Goal: Task Accomplishment & Management: Use online tool/utility

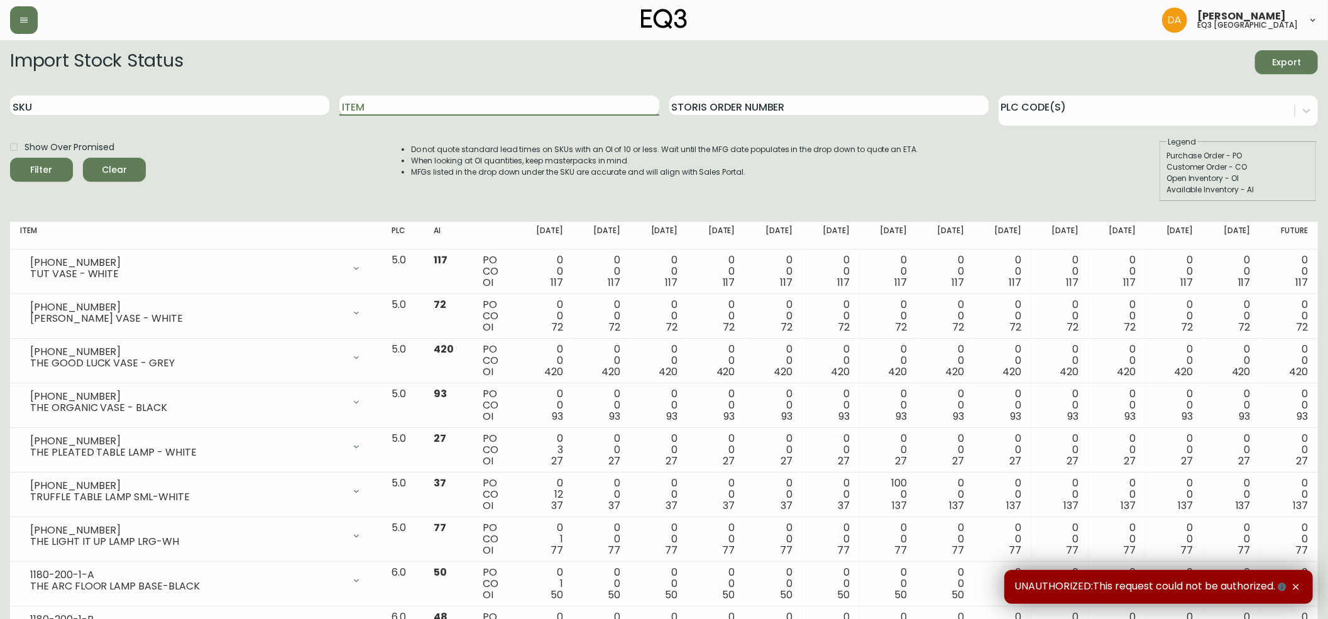
click at [412, 113] on input "Item" at bounding box center [498, 106] width 319 height 20
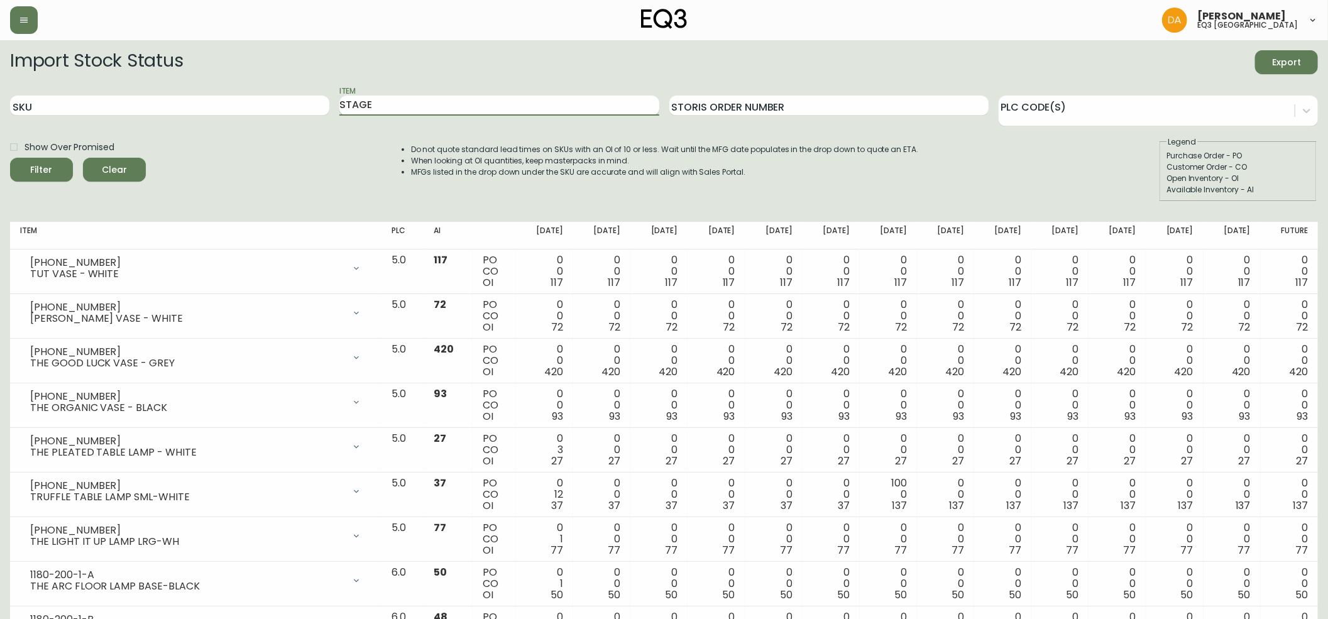
type input "STAGE"
click at [10, 158] on button "Filter" at bounding box center [41, 170] width 63 height 24
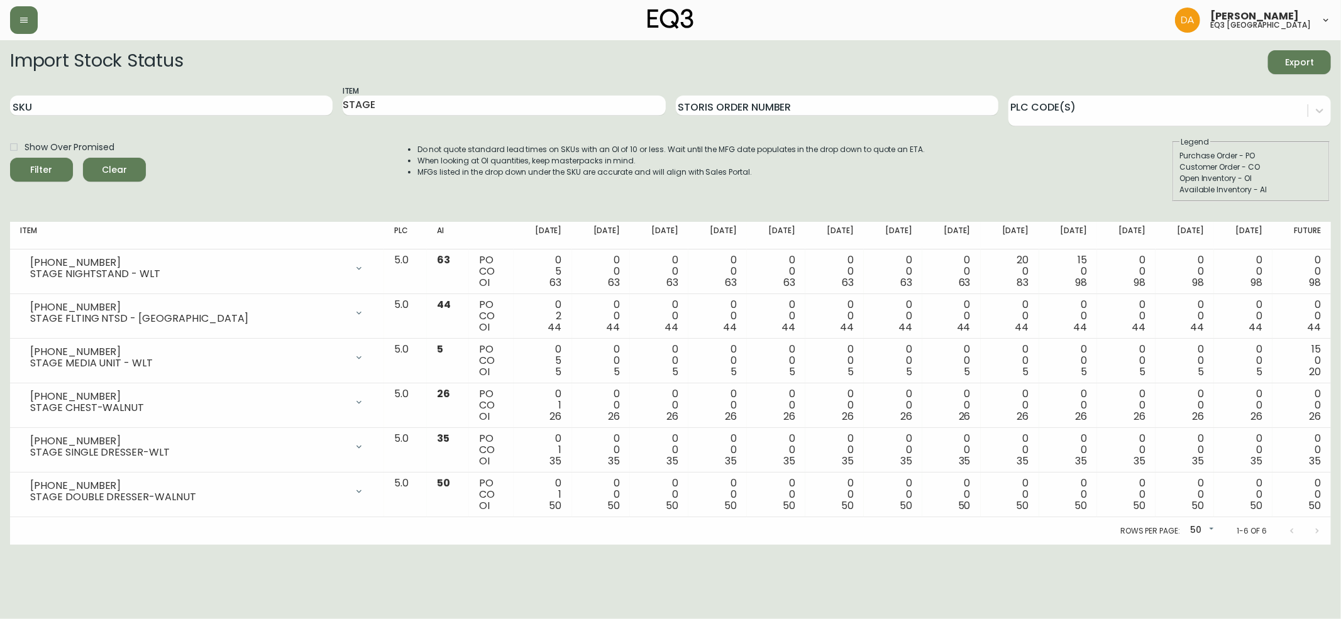
click at [1099, 171] on div "Show Over Promised Filter Clear Do not quote standard lead times on SKUs with a…" at bounding box center [670, 168] width 1321 height 65
